Goal: Task Accomplishment & Management: Complete application form

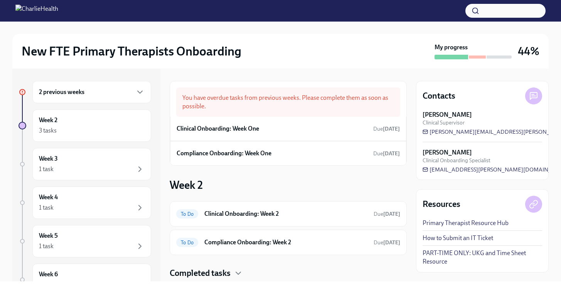
scroll to position [22, 0]
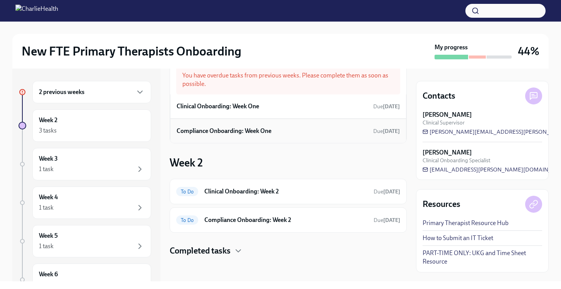
click at [273, 135] on div "Compliance Onboarding: Week One Due [DATE]" at bounding box center [288, 131] width 223 height 12
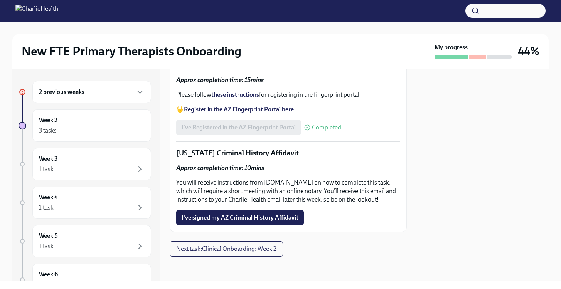
scroll to position [1152, 0]
click at [99, 94] on div "2 previous weeks" at bounding box center [92, 92] width 106 height 9
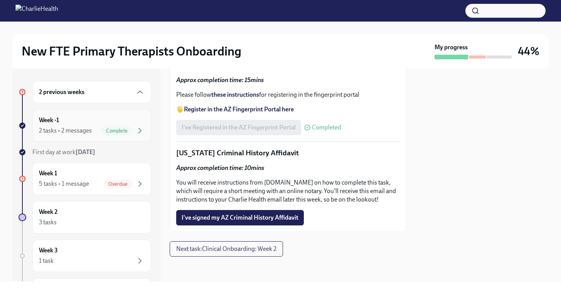
click at [89, 120] on div "Week -1 2 tasks • 2 messages Complete" at bounding box center [92, 125] width 106 height 19
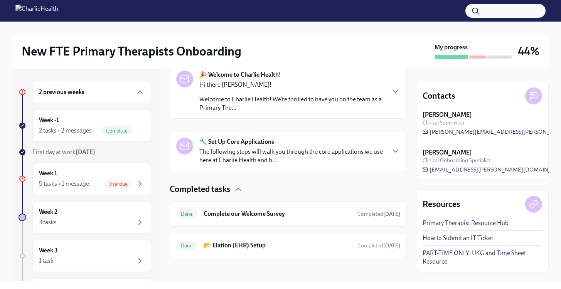
scroll to position [133, 0]
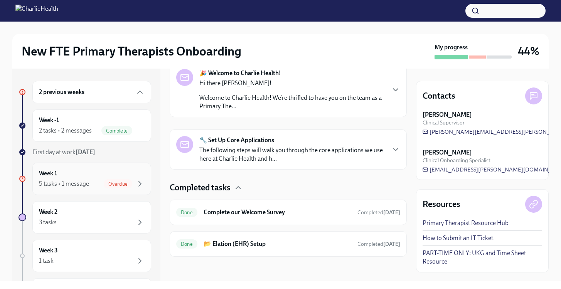
click at [98, 182] on div "5 tasks • 1 message Overdue" at bounding box center [92, 183] width 106 height 9
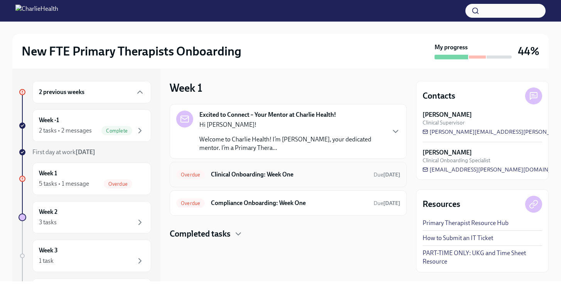
click at [278, 181] on div "Overdue Clinical Onboarding: Week One Due [DATE]" at bounding box center [288, 174] width 237 height 25
click at [262, 177] on h6 "Clinical Onboarding: Week One" at bounding box center [289, 174] width 157 height 8
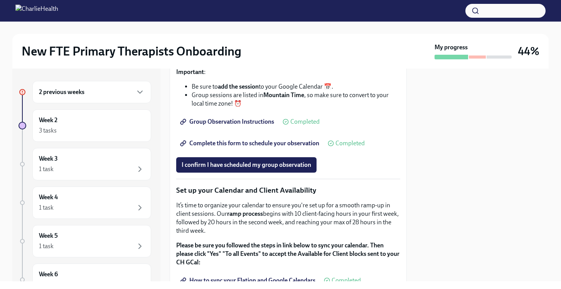
scroll to position [1156, 0]
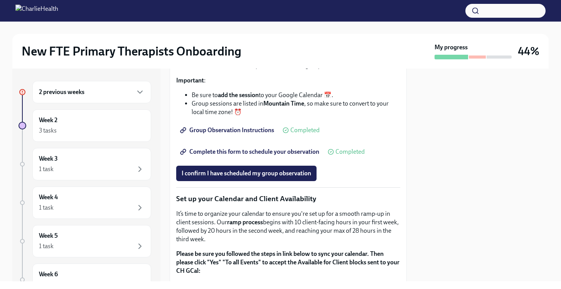
click at [246, 156] on span "Complete this form to schedule your observation" at bounding box center [251, 152] width 138 height 8
click at [442, 169] on div at bounding box center [482, 175] width 133 height 213
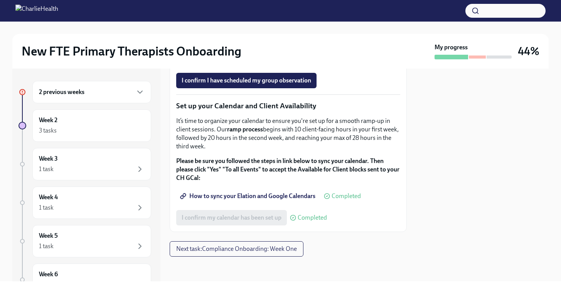
scroll to position [1320, 0]
click at [240, 254] on button "Next task : Compliance Onboarding: Week One" at bounding box center [237, 248] width 134 height 15
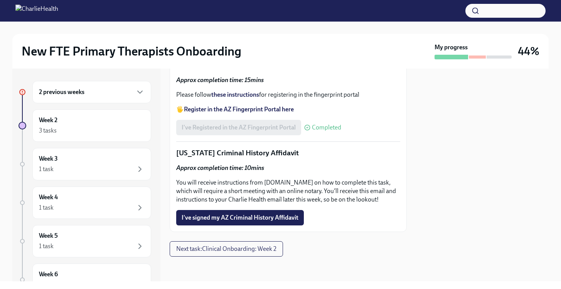
scroll to position [1152, 0]
click at [258, 253] on button "Next task : Clinical Onboarding: Week 2" at bounding box center [226, 248] width 113 height 15
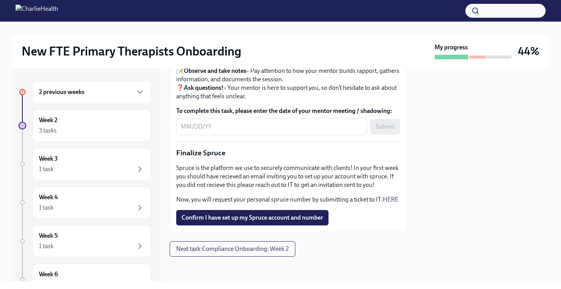
scroll to position [951, 0]
click at [283, 253] on span "Next task : Compliance Onboarding: Week 2" at bounding box center [232, 249] width 113 height 8
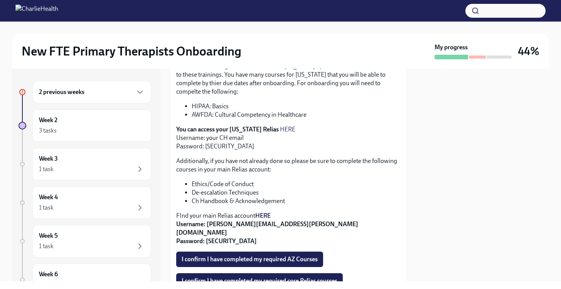
scroll to position [197, 0]
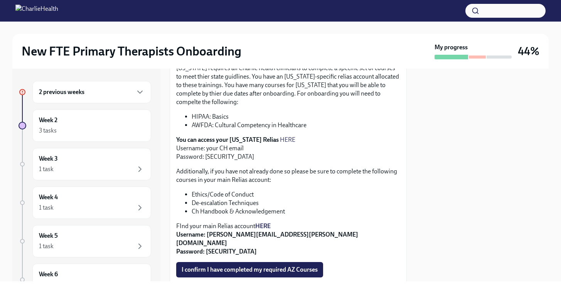
click at [280, 138] on link "HERE" at bounding box center [287, 139] width 15 height 7
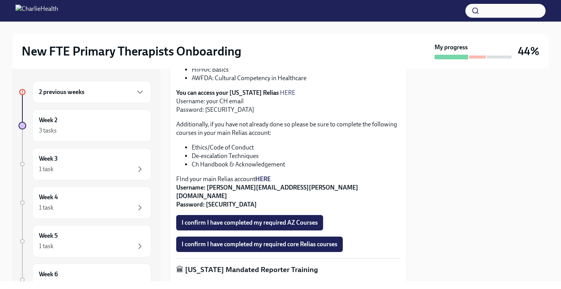
scroll to position [242, 0]
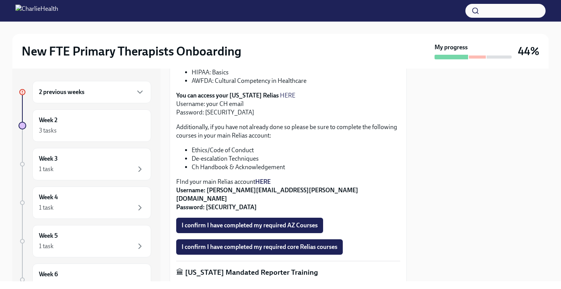
click at [266, 181] on strong "HERE" at bounding box center [262, 181] width 15 height 7
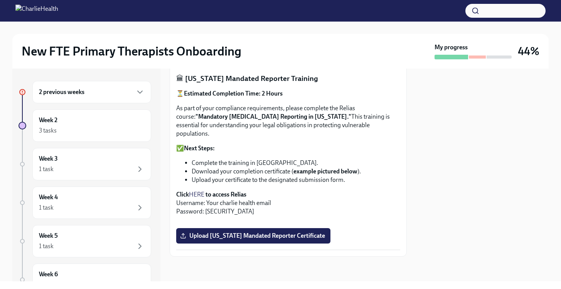
scroll to position [554, 0]
click at [255, 237] on span "Upload [US_STATE] Mandated Reporter Certificate" at bounding box center [253, 236] width 143 height 8
click at [0, 0] on input "Upload [US_STATE] Mandated Reporter Certificate" at bounding box center [0, 0] width 0 height 0
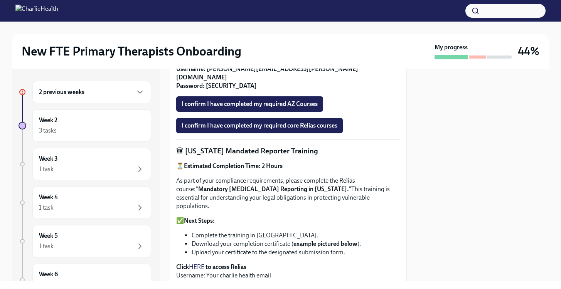
scroll to position [326, 0]
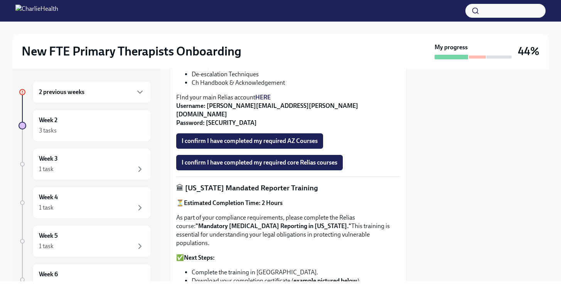
click at [100, 96] on div "2 previous weeks" at bounding box center [92, 92] width 106 height 9
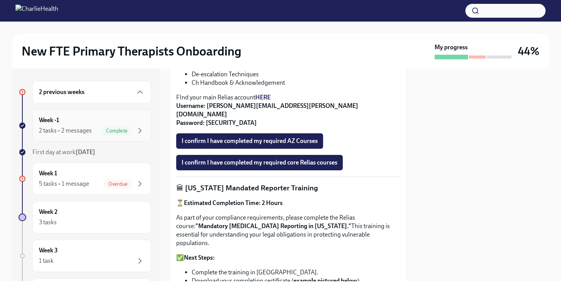
click at [101, 126] on div "Complete" at bounding box center [122, 130] width 43 height 9
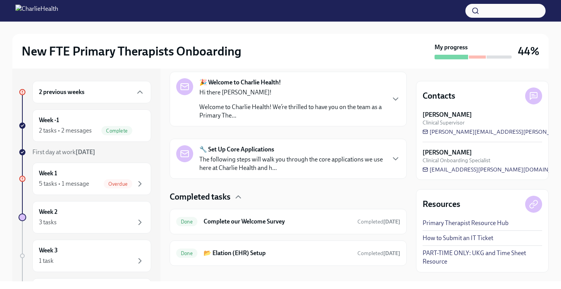
scroll to position [125, 0]
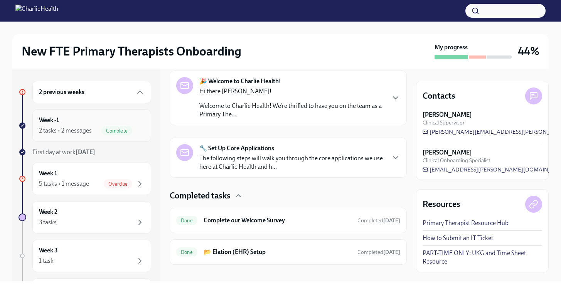
click at [83, 131] on div "2 tasks • 2 messages" at bounding box center [65, 130] width 53 height 8
click at [315, 102] on p "Welcome to Charlie Health! We’re thrilled to have you on the team as a Primary …" at bounding box center [291, 110] width 185 height 17
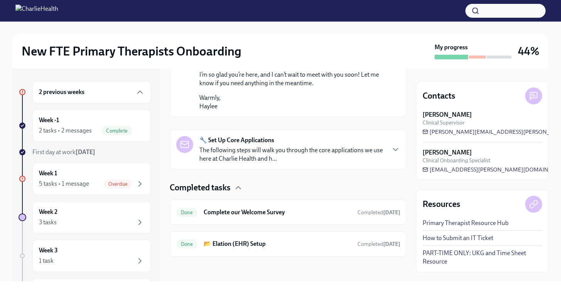
scroll to position [633, 0]
click at [90, 188] on div "5 tasks • 1 message Overdue" at bounding box center [92, 183] width 106 height 9
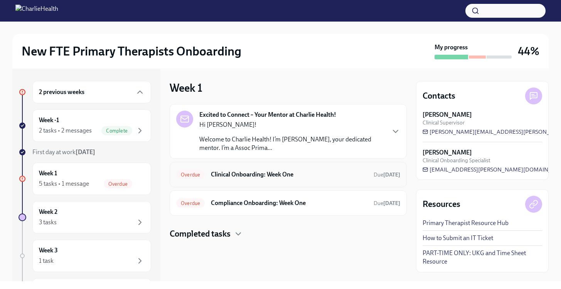
click at [288, 175] on h6 "Clinical Onboarding: Week One" at bounding box center [289, 174] width 157 height 8
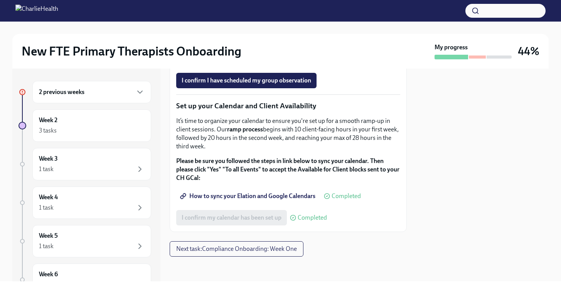
scroll to position [1320, 0]
click at [282, 255] on button "Next task : Compliance Onboarding: Week One" at bounding box center [237, 248] width 134 height 15
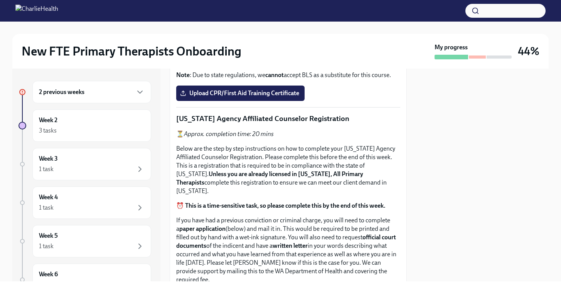
scroll to position [451, 0]
